Goal: Information Seeking & Learning: Learn about a topic

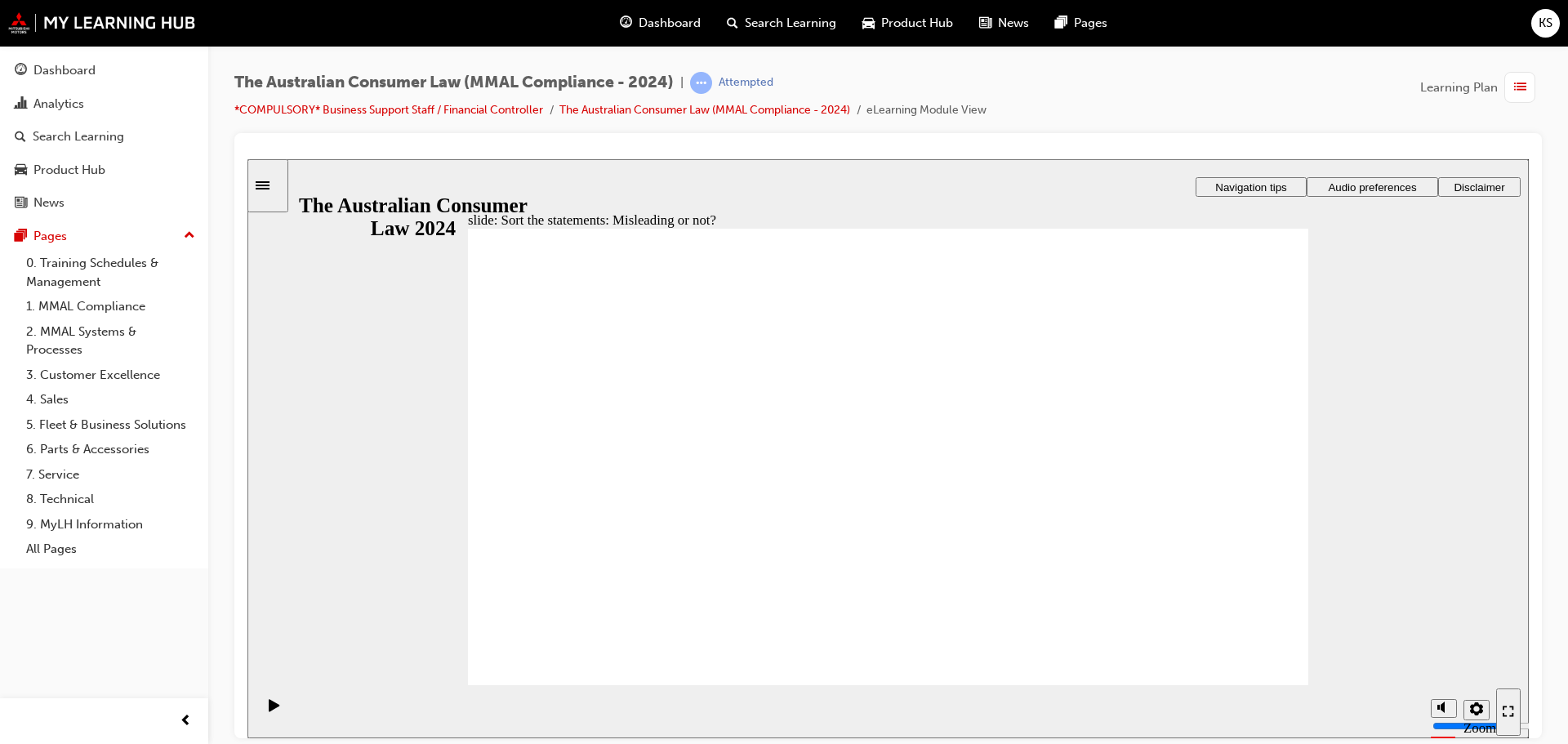
drag, startPoint x: 967, startPoint y: 359, endPoint x: 791, endPoint y: 508, distance: 230.6
drag, startPoint x: 914, startPoint y: 341, endPoint x: 1069, endPoint y: 475, distance: 204.9
drag, startPoint x: 1001, startPoint y: 341, endPoint x: 820, endPoint y: 488, distance: 233.2
drag, startPoint x: 999, startPoint y: 345, endPoint x: 831, endPoint y: 489, distance: 221.3
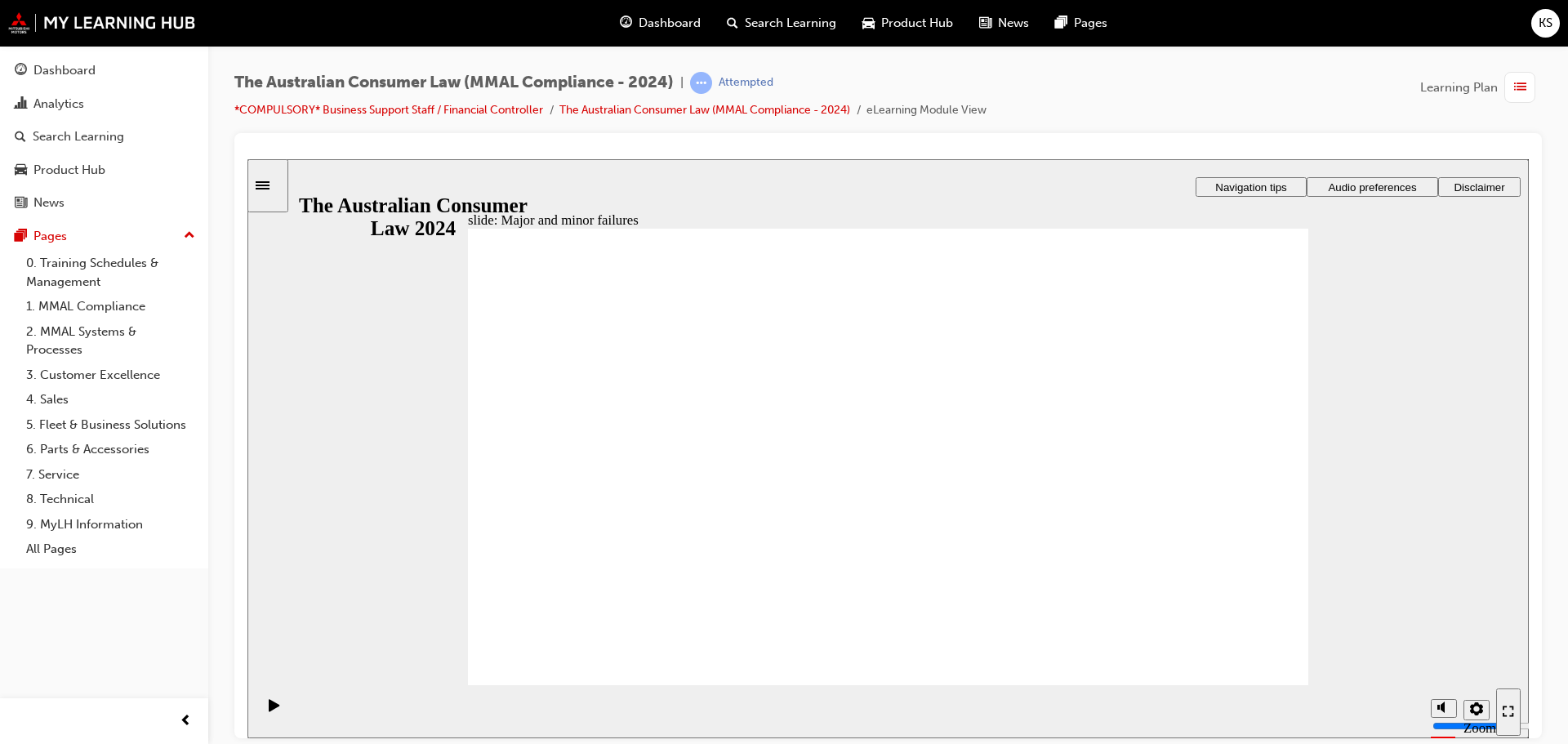
drag, startPoint x: 933, startPoint y: 376, endPoint x: 1187, endPoint y: 540, distance: 302.3
drag, startPoint x: 980, startPoint y: 381, endPoint x: 749, endPoint y: 543, distance: 282.1
drag, startPoint x: 917, startPoint y: 420, endPoint x: 1154, endPoint y: 570, distance: 280.5
drag, startPoint x: 994, startPoint y: 392, endPoint x: 746, endPoint y: 556, distance: 297.3
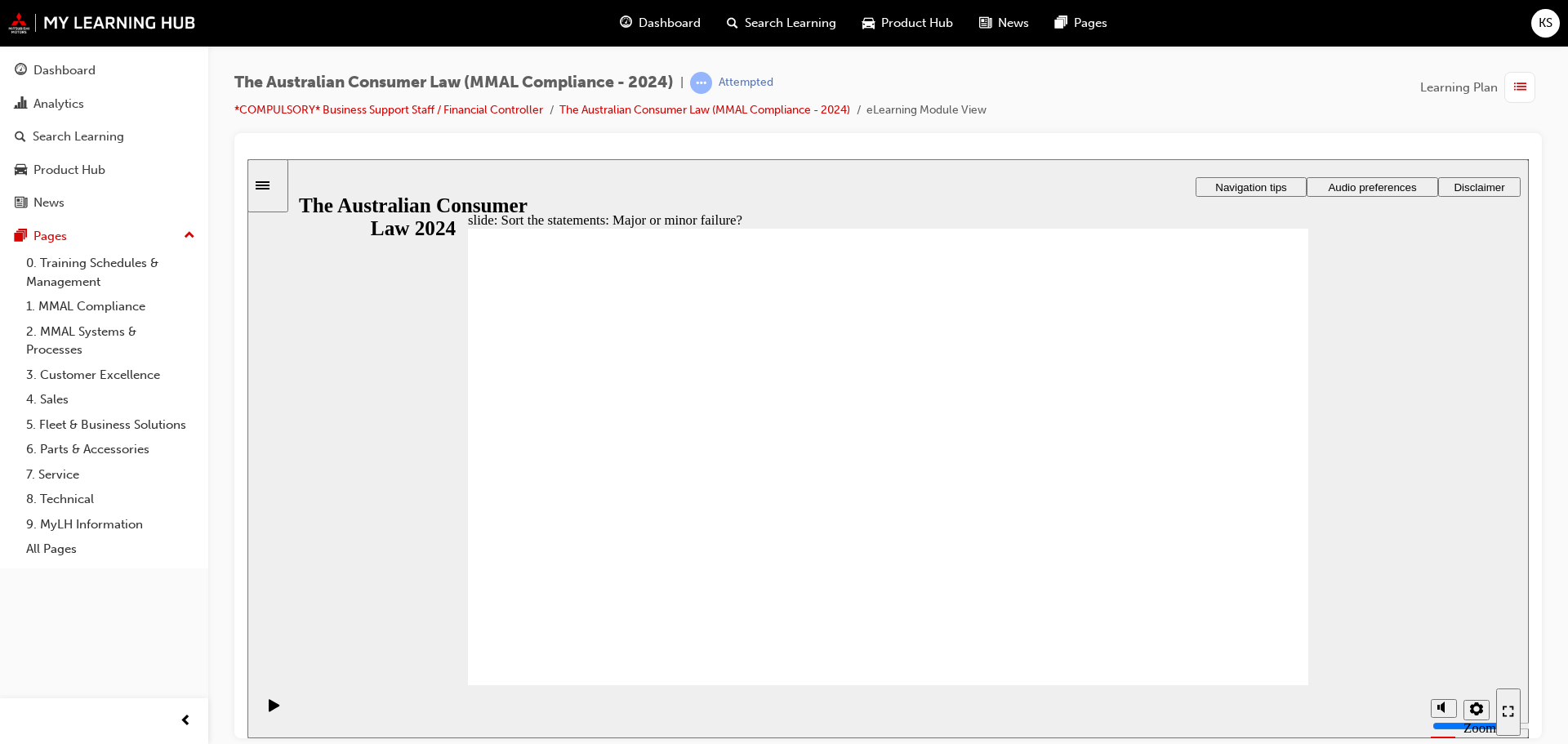
drag, startPoint x: 885, startPoint y: 413, endPoint x: 676, endPoint y: 574, distance: 263.8
drag, startPoint x: 932, startPoint y: 411, endPoint x: 1186, endPoint y: 580, distance: 305.1
drag, startPoint x: 1169, startPoint y: 547, endPoint x: 1153, endPoint y: 555, distance: 17.9
drag, startPoint x: 1183, startPoint y: 537, endPoint x: 712, endPoint y: 543, distance: 471.0
drag, startPoint x: 916, startPoint y: 354, endPoint x: 687, endPoint y: 517, distance: 281.1
